Goal: Task Accomplishment & Management: Use online tool/utility

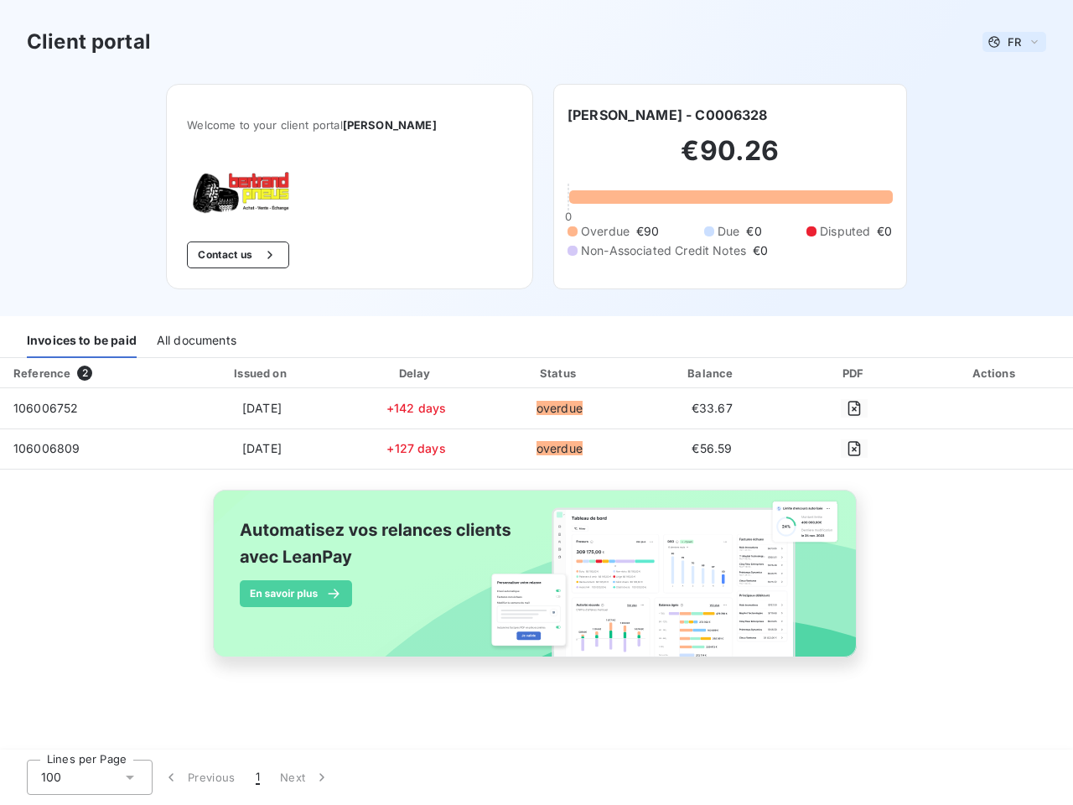
click at [1014, 42] on span "FR" at bounding box center [1014, 41] width 13 height 13
click at [241, 255] on button "Contact us" at bounding box center [237, 254] width 101 height 27
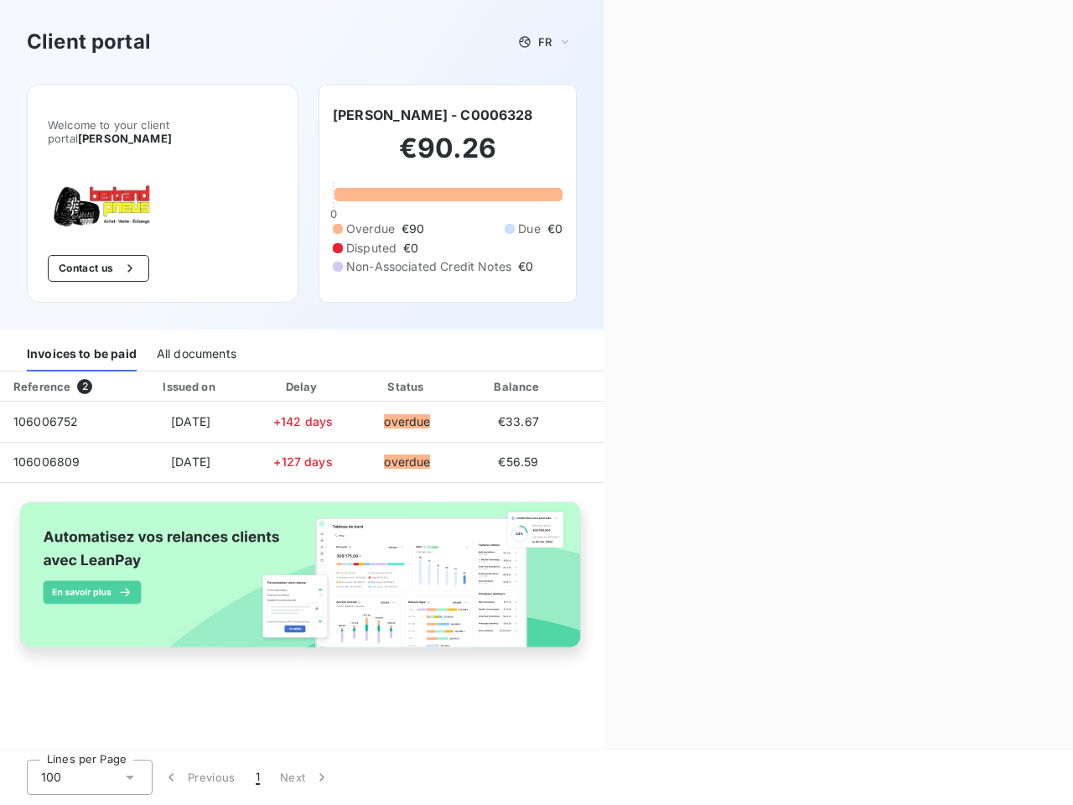
click at [706, 115] on div "Contact us Fill out the form below, and a member of our team will get back to y…" at bounding box center [838, 402] width 469 height 805
click at [81, 340] on div "Invoices to be paid" at bounding box center [82, 353] width 110 height 35
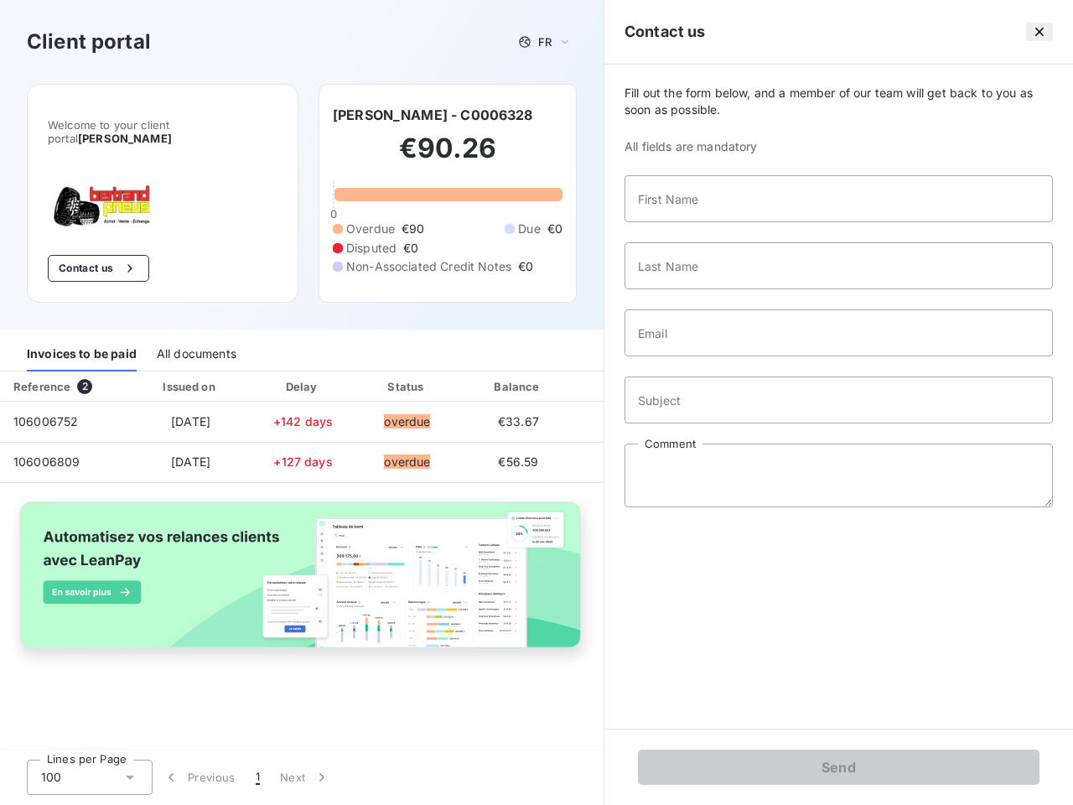
click at [195, 340] on div "All documents" at bounding box center [197, 353] width 80 height 35
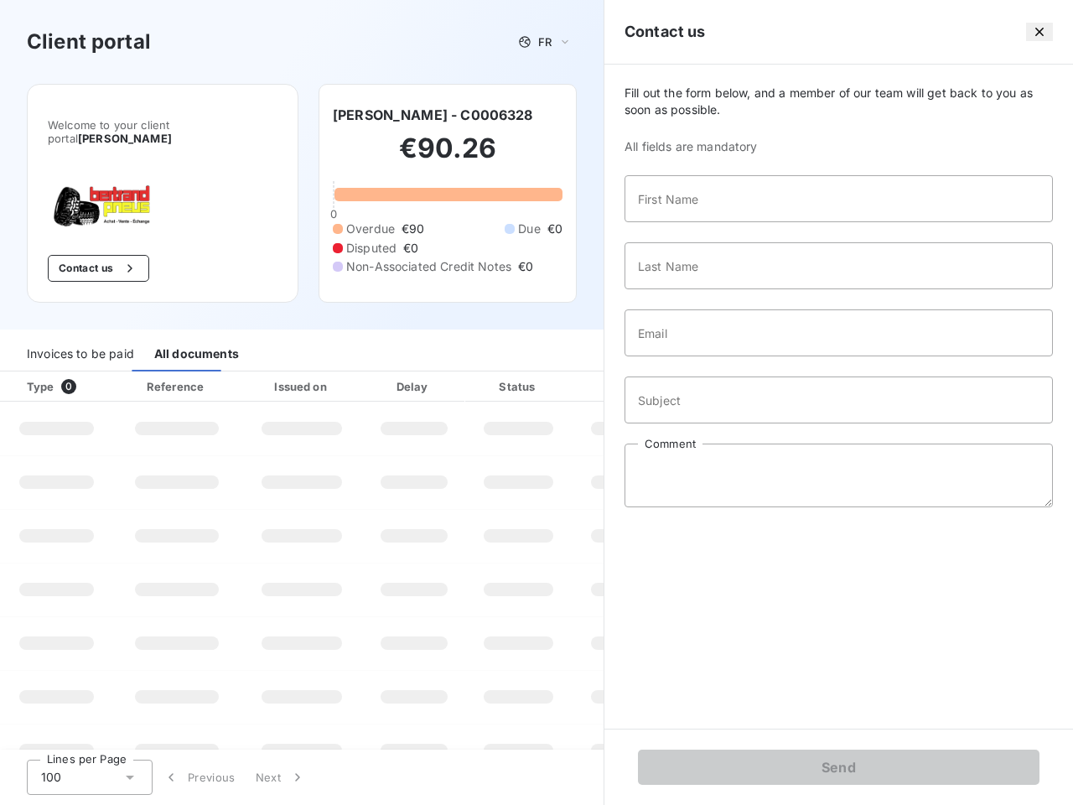
click at [88, 373] on th "Type 0" at bounding box center [56, 386] width 113 height 30
click at [261, 373] on th "Issued on" at bounding box center [302, 386] width 122 height 30
click at [416, 373] on th "Delay" at bounding box center [414, 386] width 102 height 30
click at [559, 373] on th "Status" at bounding box center [518, 386] width 106 height 30
click at [712, 373] on div "Fill out the form below, and a member of our team will get back to you as soon …" at bounding box center [838, 397] width 469 height 664
